Goal: Task Accomplishment & Management: Use online tool/utility

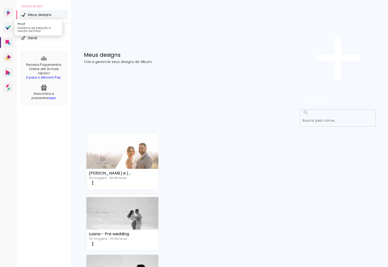
click at [9, 29] on icon at bounding box center [9, 26] width 3 height 3
click at [158, 257] on link "Criado em [DATE]" at bounding box center [122, 271] width 72 height 28
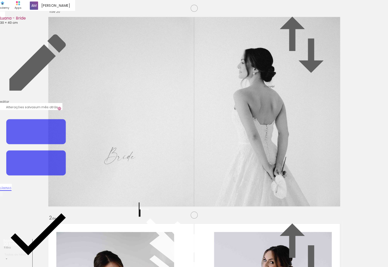
click at [75, 110] on iron-icon at bounding box center [37, 147] width 75 height 75
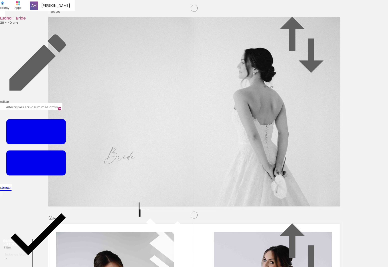
scroll to position [265, 0]
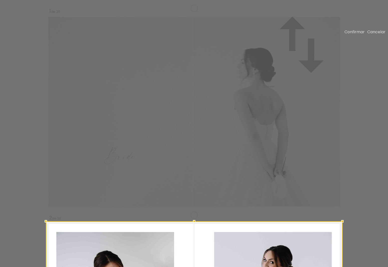
scroll to position [213, 0]
click at [0, 0] on slot "Cancelar" at bounding box center [0, 0] width 0 height 0
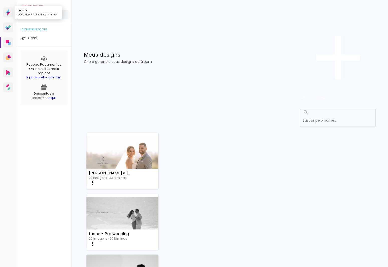
click at [10, 16] on icon at bounding box center [8, 12] width 5 height 7
drag, startPoint x: 202, startPoint y: 91, endPoint x: 205, endPoint y: 91, distance: 2.8
click at [158, 196] on link "Criado em [DATE]" at bounding box center [122, 210] width 72 height 28
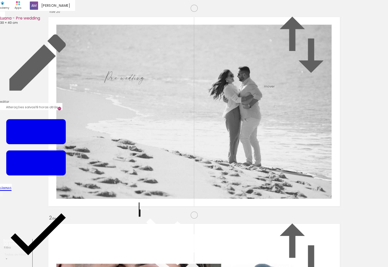
scroll to position [0, 216]
